Goal: Task Accomplishment & Management: Manage account settings

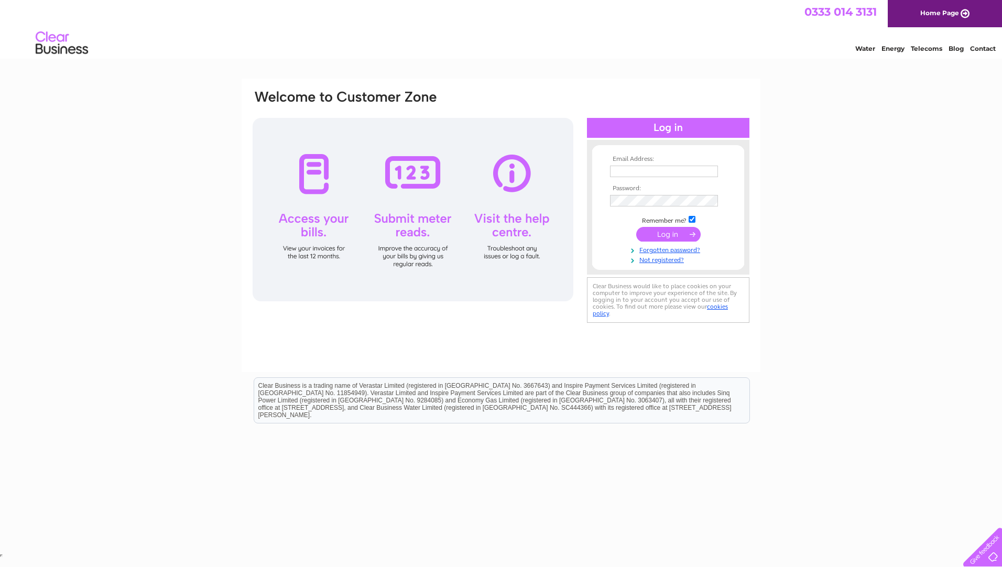
type input "[EMAIL_ADDRESS][DOMAIN_NAME]"
click at [310, 178] on div at bounding box center [413, 209] width 321 height 183
click at [658, 235] on input "submit" at bounding box center [668, 234] width 64 height 15
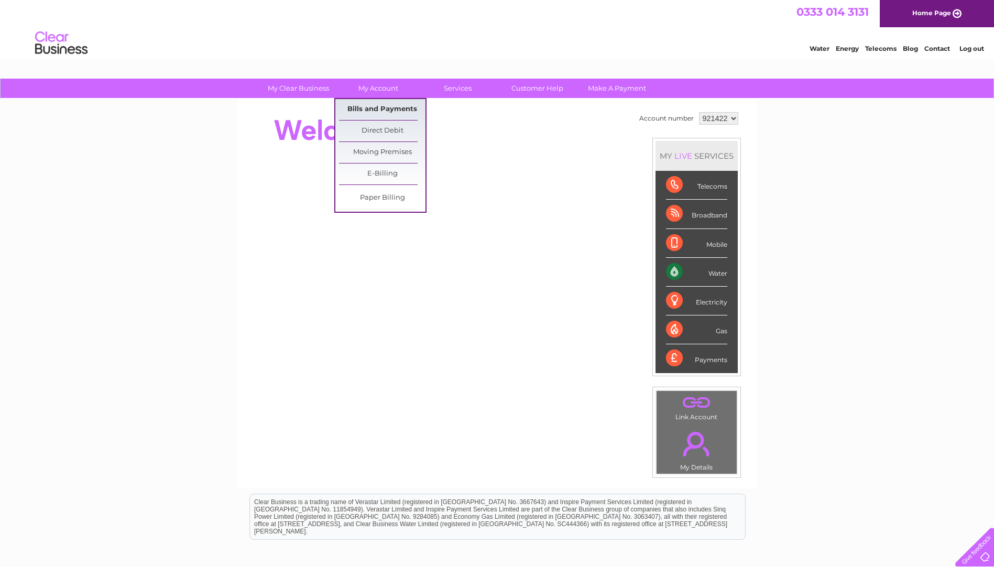
click at [367, 109] on link "Bills and Payments" at bounding box center [382, 109] width 86 height 21
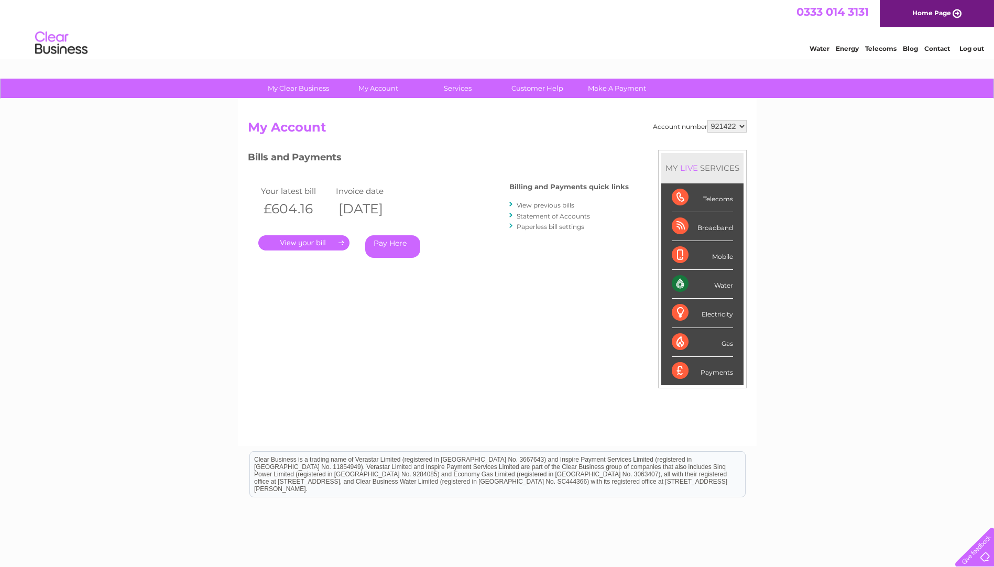
click at [312, 243] on link "." at bounding box center [303, 242] width 91 height 15
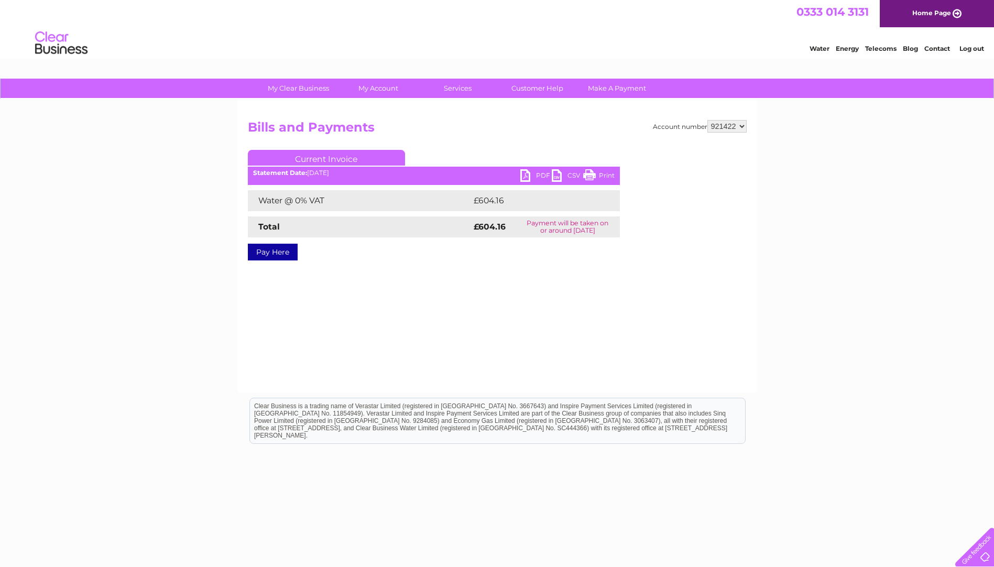
click at [528, 180] on link "PDF" at bounding box center [535, 176] width 31 height 15
